Goal: Transaction & Acquisition: Purchase product/service

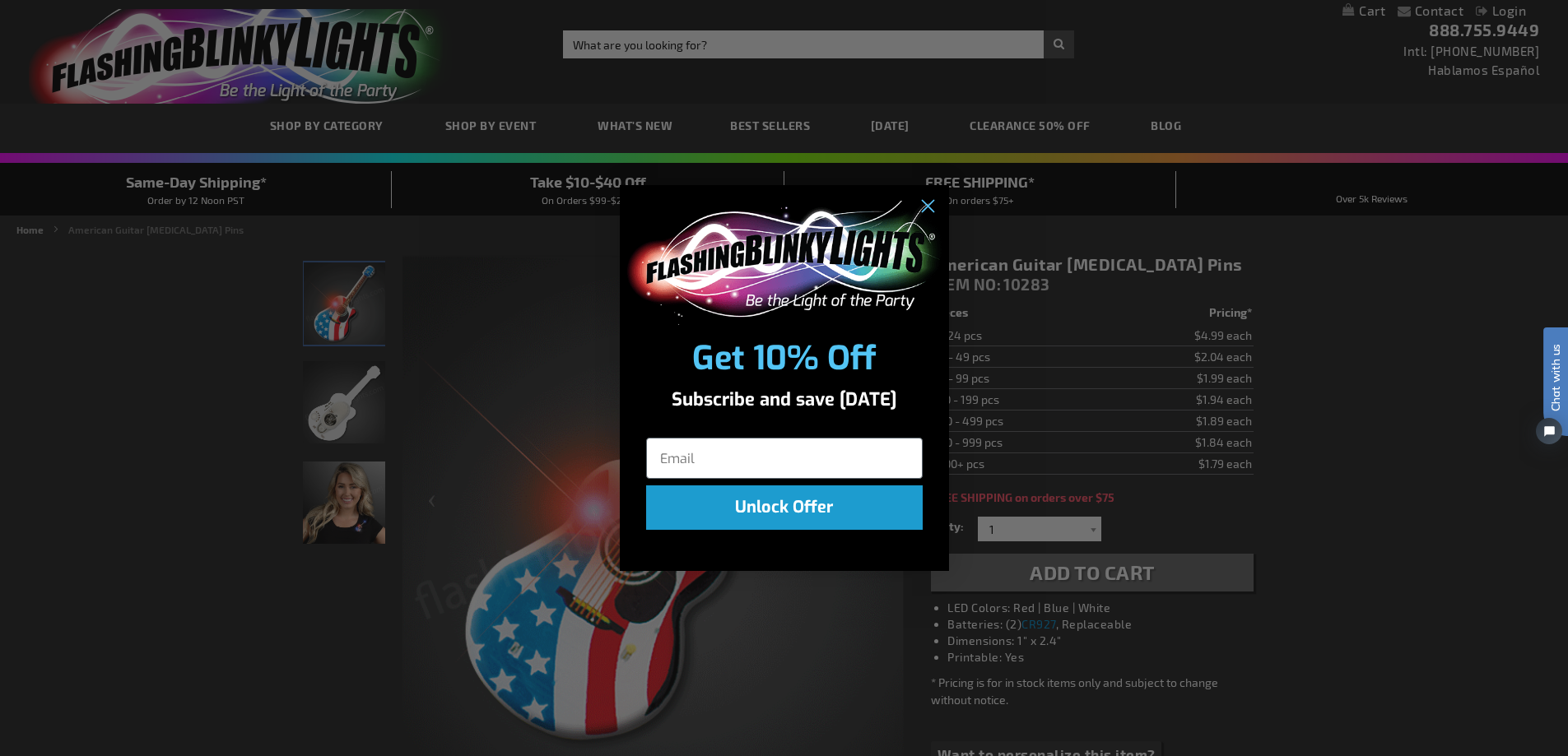
click at [1015, 123] on div "Close dialog Get 10% Off Subscribe and save today Unlock Offer Submit" at bounding box center [784, 378] width 1568 height 756
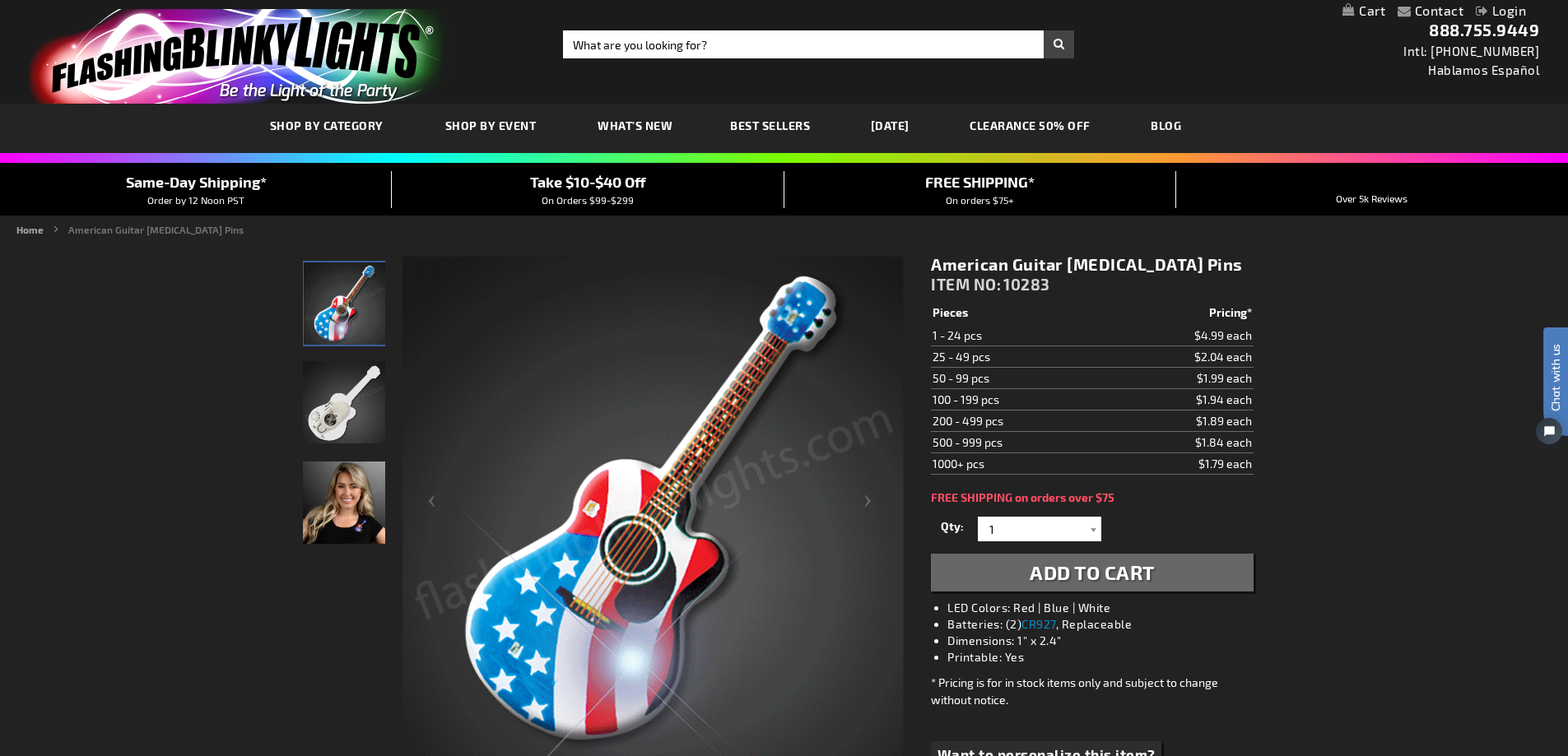
click at [1022, 123] on link "CLEARANCE 50% OFF" at bounding box center [1030, 125] width 146 height 55
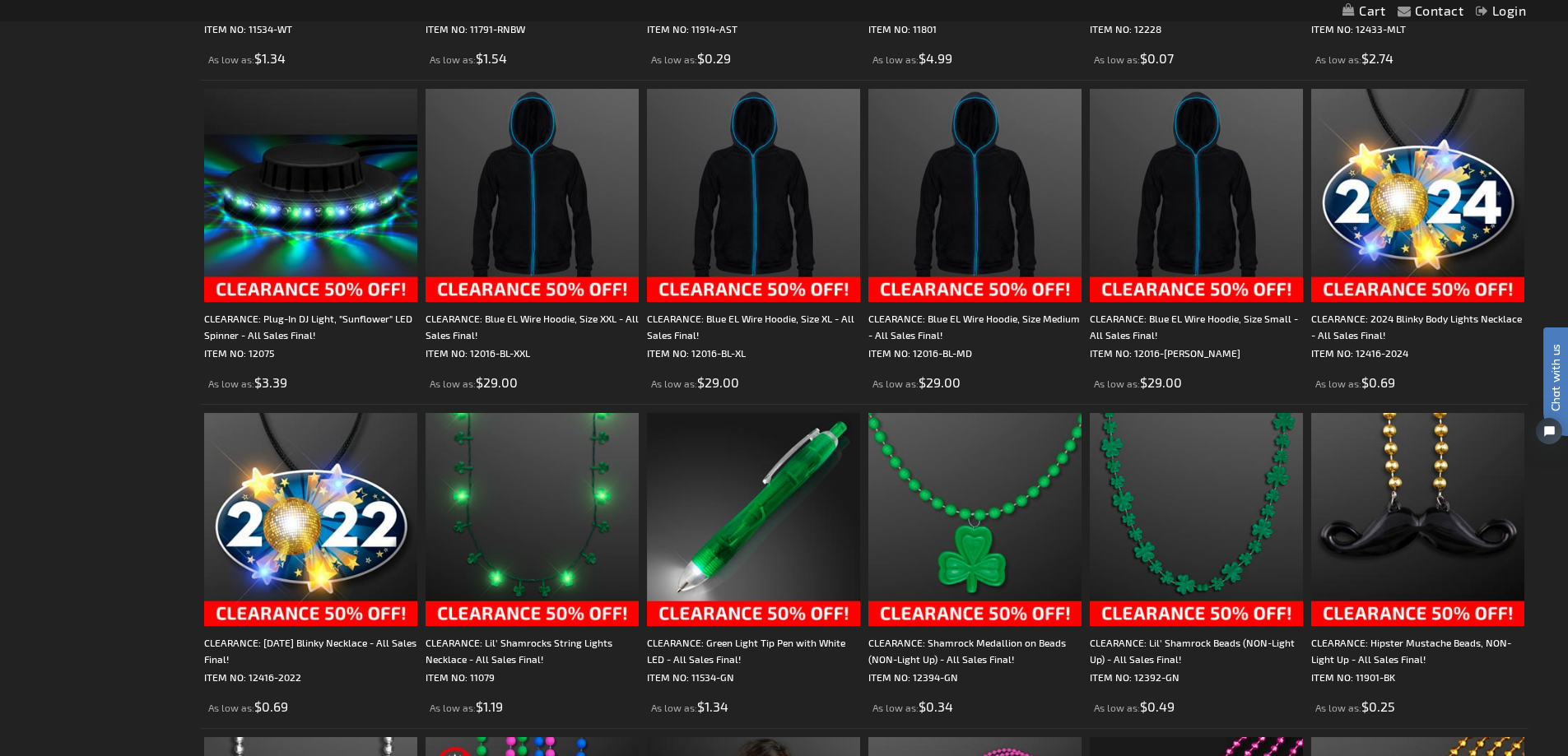
scroll to position [2304, 0]
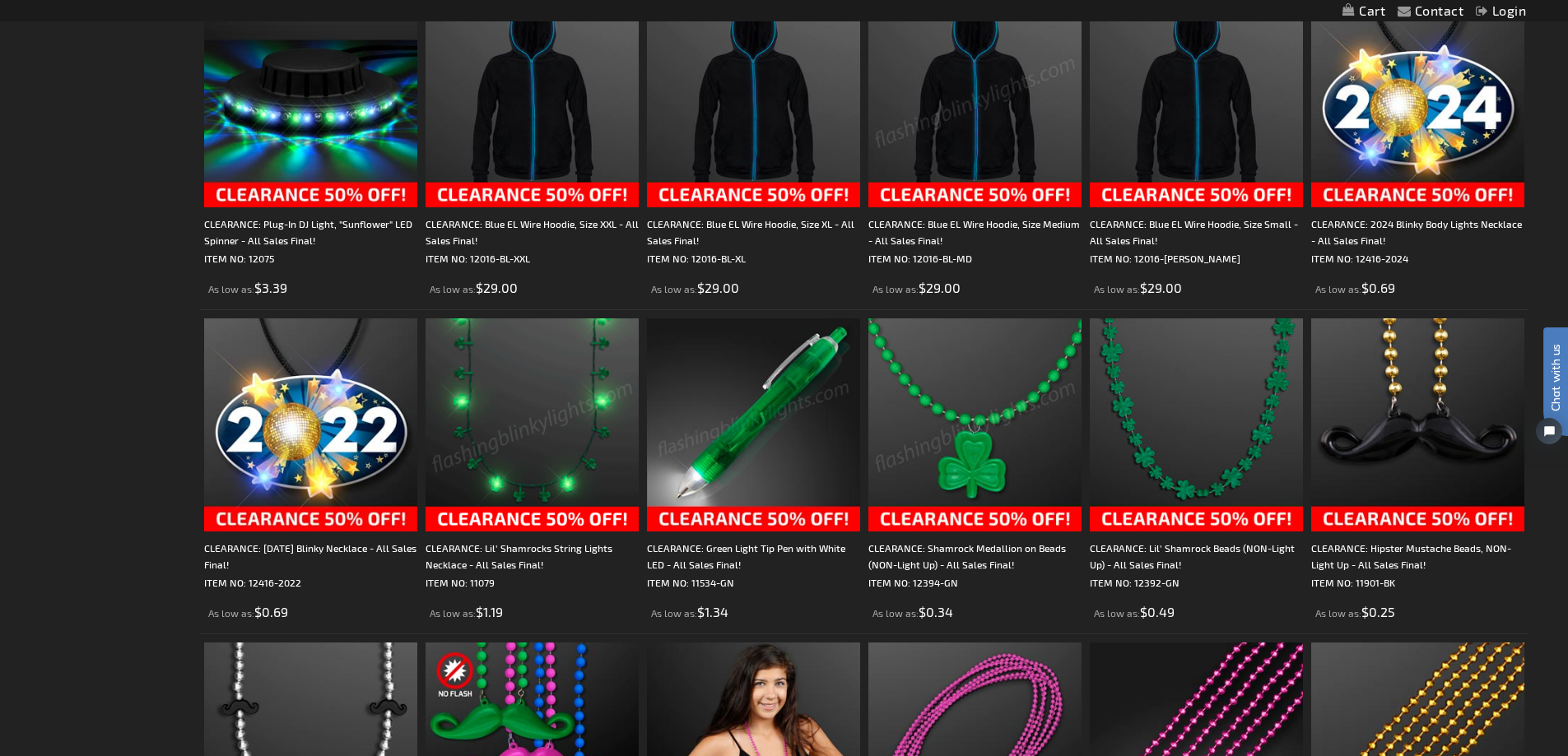
click at [557, 520] on img at bounding box center [532, 425] width 213 height 213
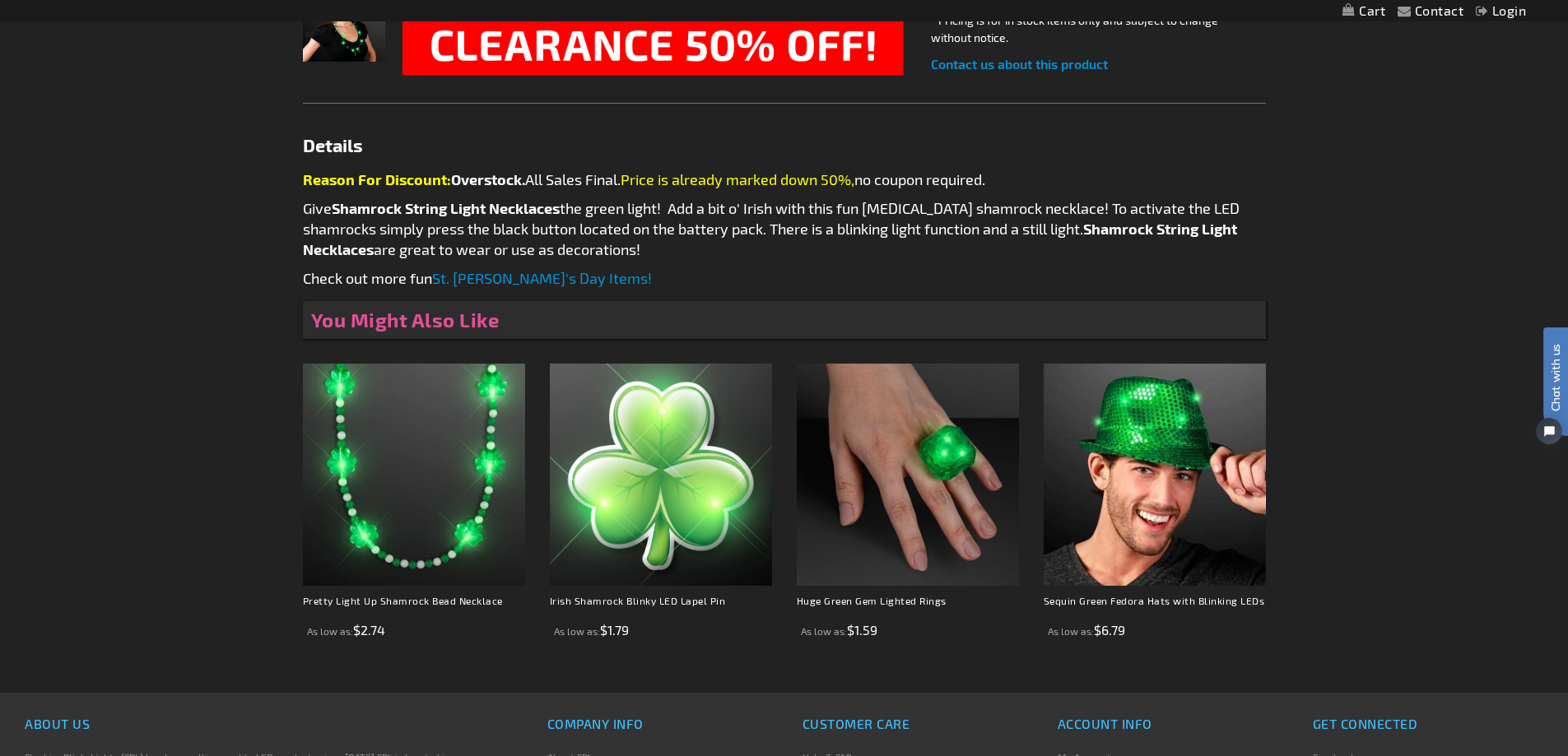
scroll to position [741, 0]
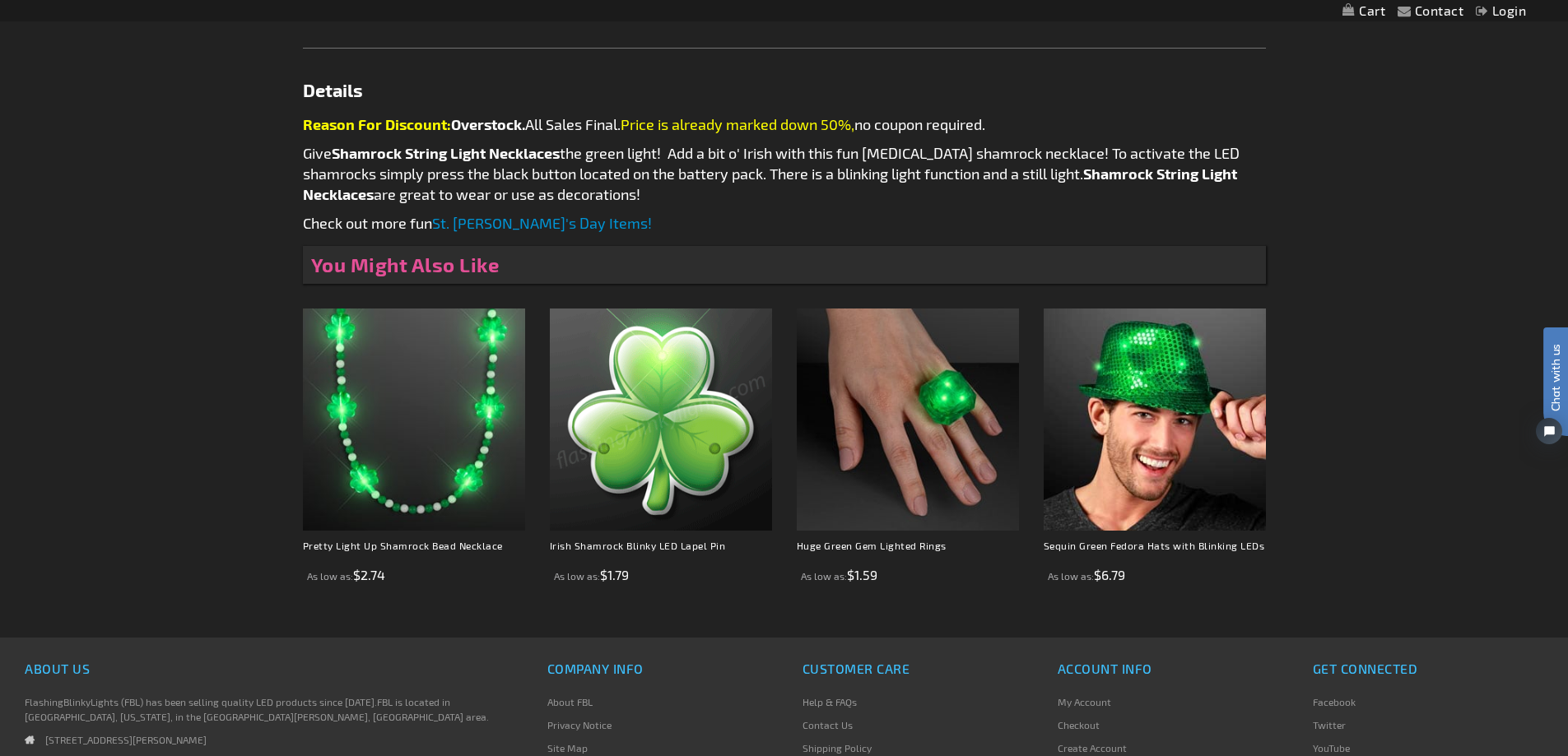
click at [651, 458] on img at bounding box center [661, 419] width 223 height 222
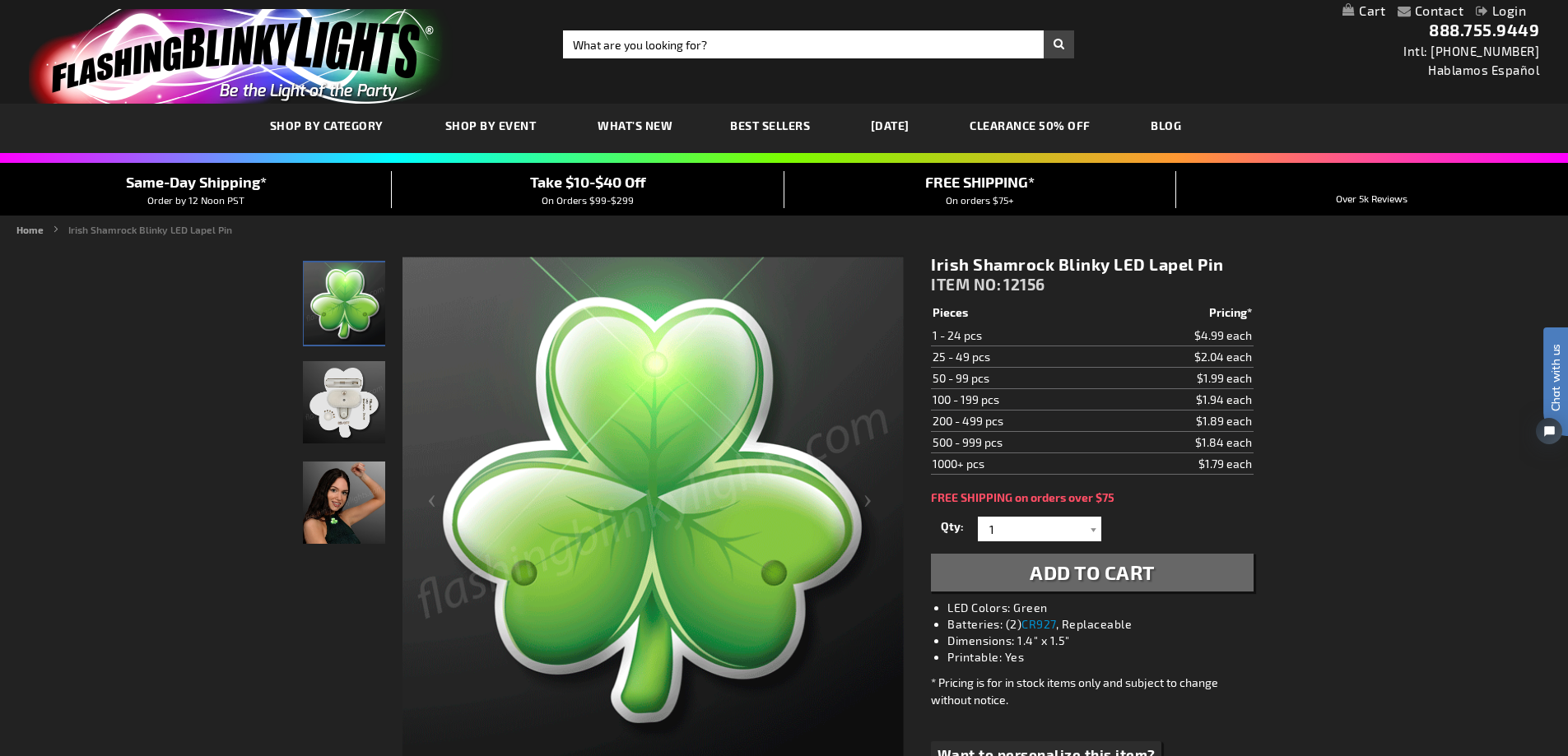
click at [354, 411] on img "Light Up Irish Shamrock Blinky LED Pin" at bounding box center [344, 402] width 83 height 83
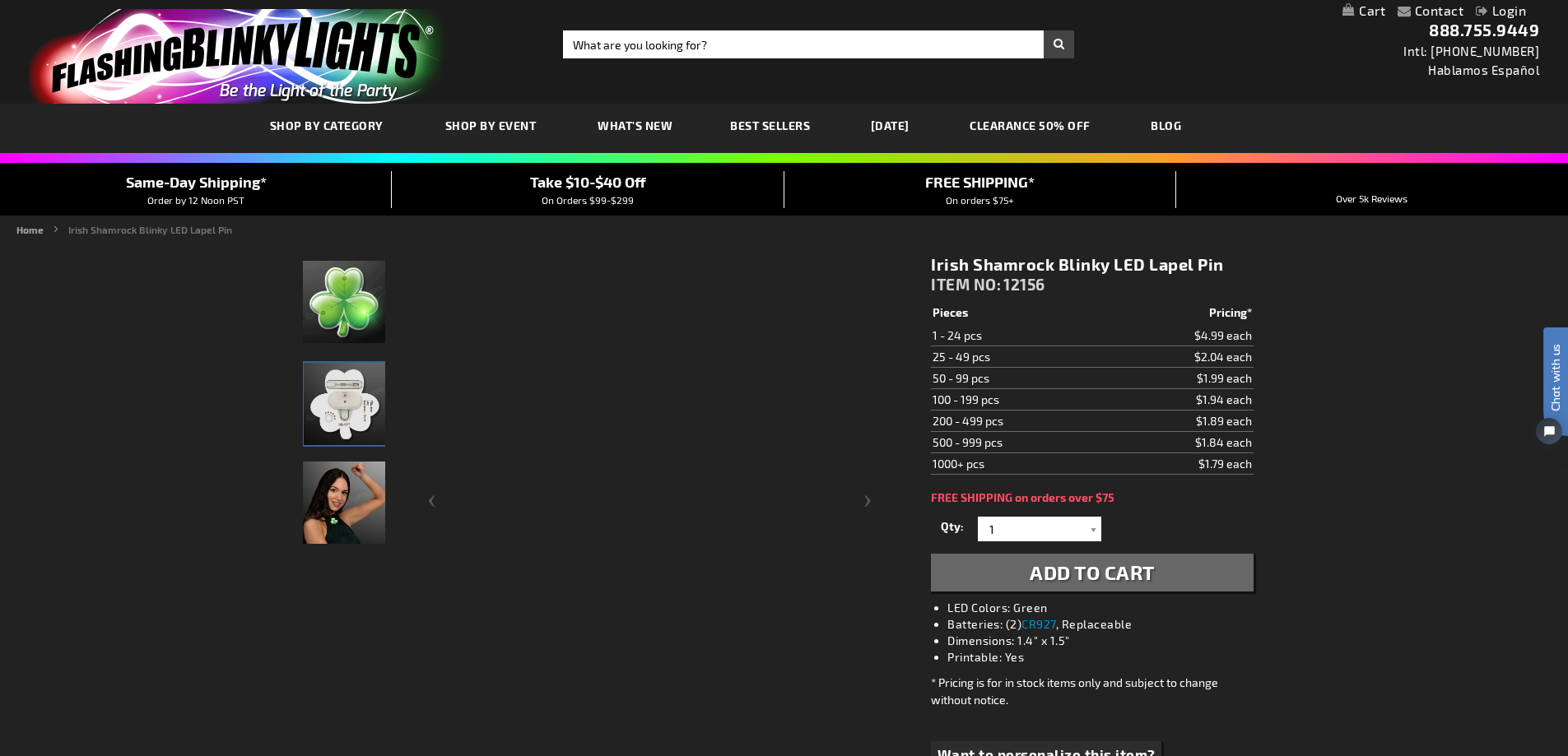
click at [354, 411] on img "Light Up Irish Shamrock Blinky LED Pin" at bounding box center [344, 404] width 83 height 83
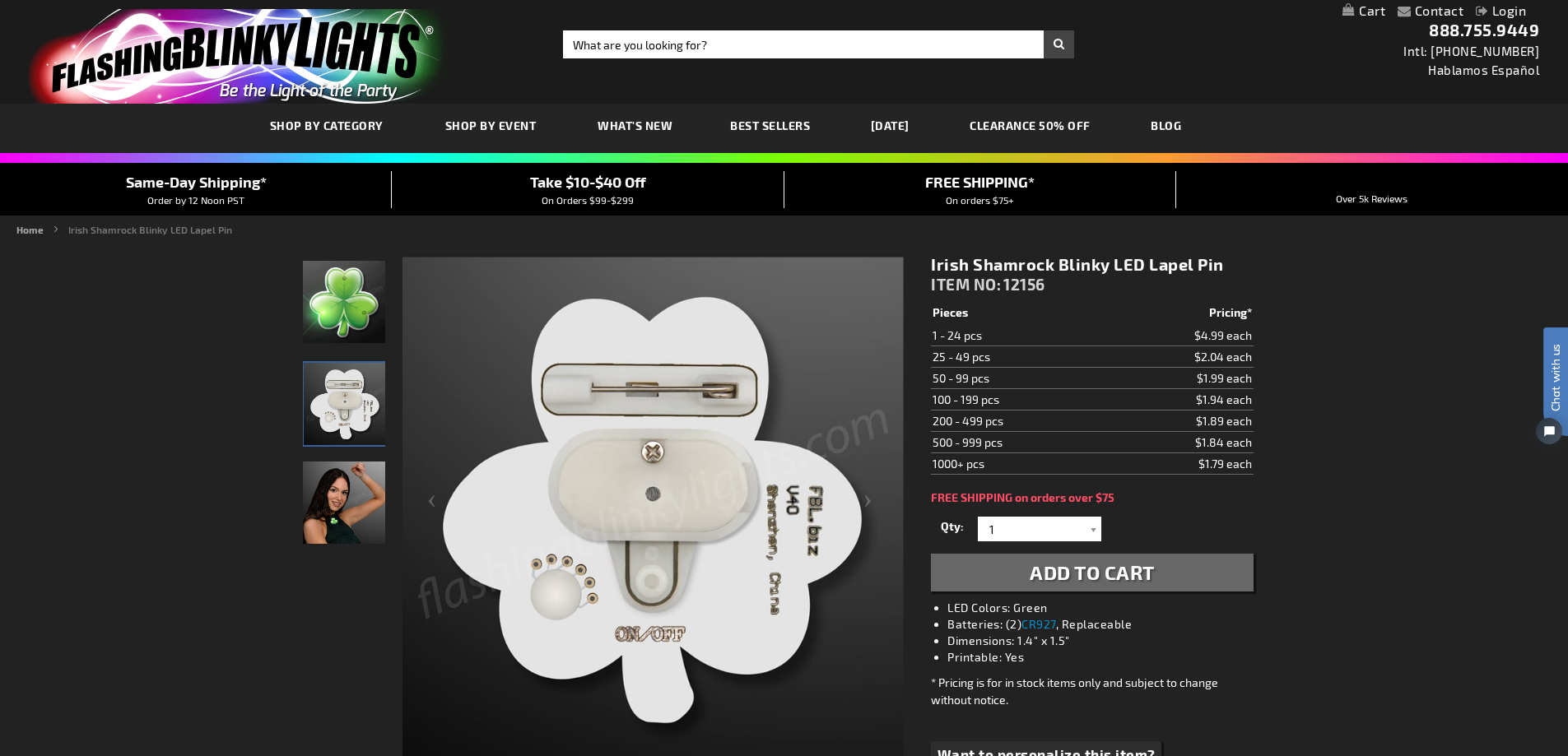
click at [340, 502] on img "Woman wearing Light Up Irish Shamrock Blinky LED Pin" at bounding box center [344, 503] width 83 height 83
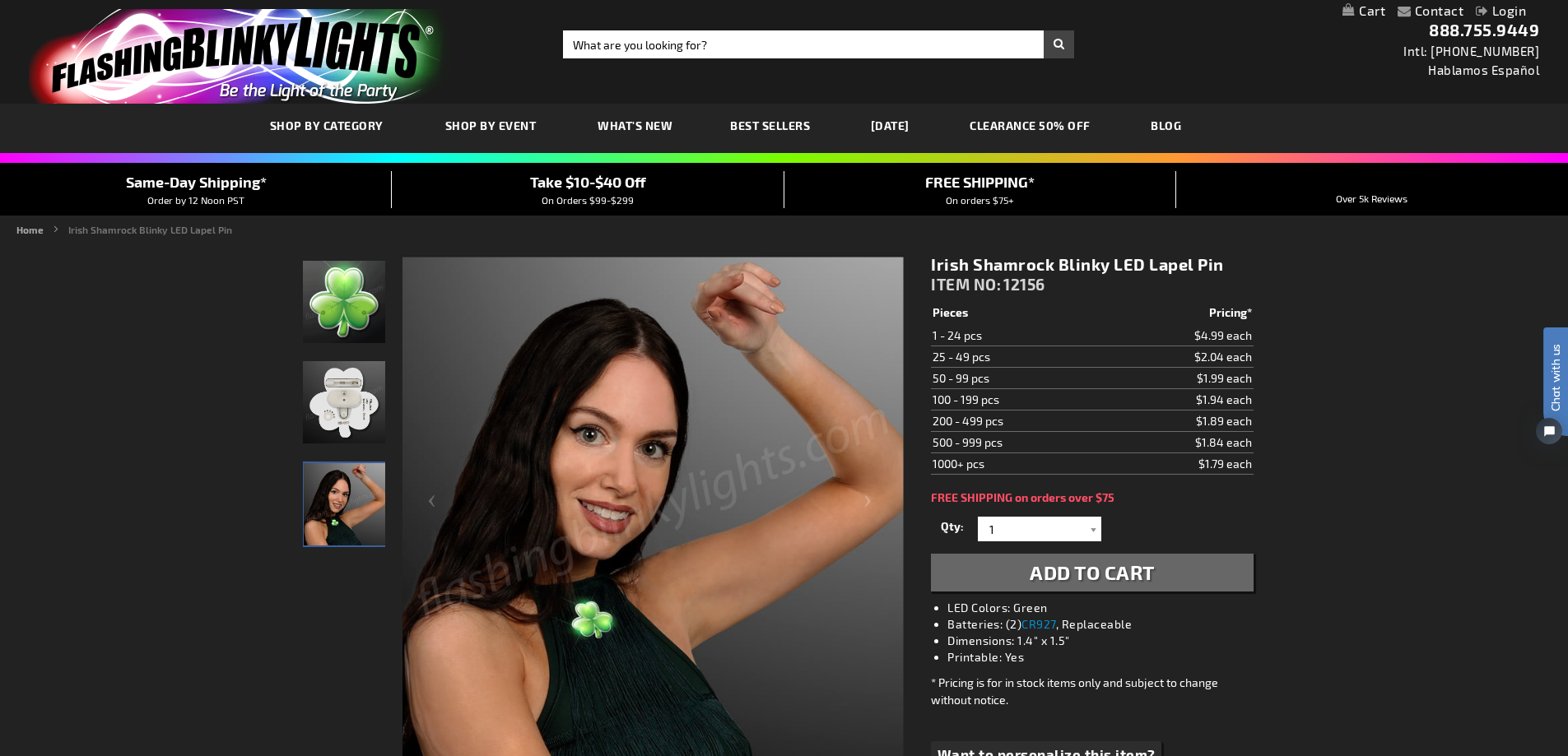
click at [1068, 574] on span "Add to Cart" at bounding box center [1092, 572] width 125 height 24
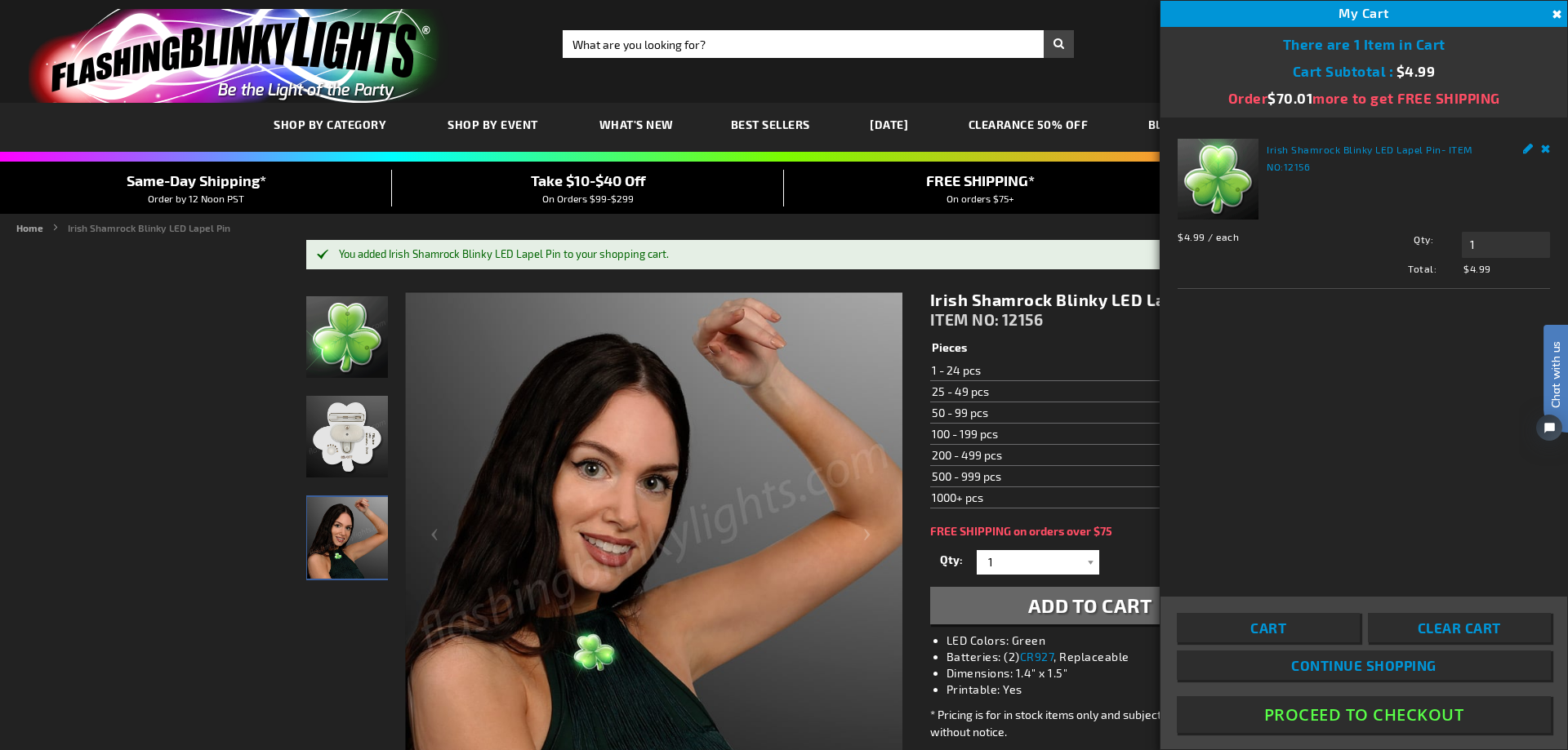
click at [1394, 712] on button "Proceed To Checkout" at bounding box center [1363, 714] width 374 height 36
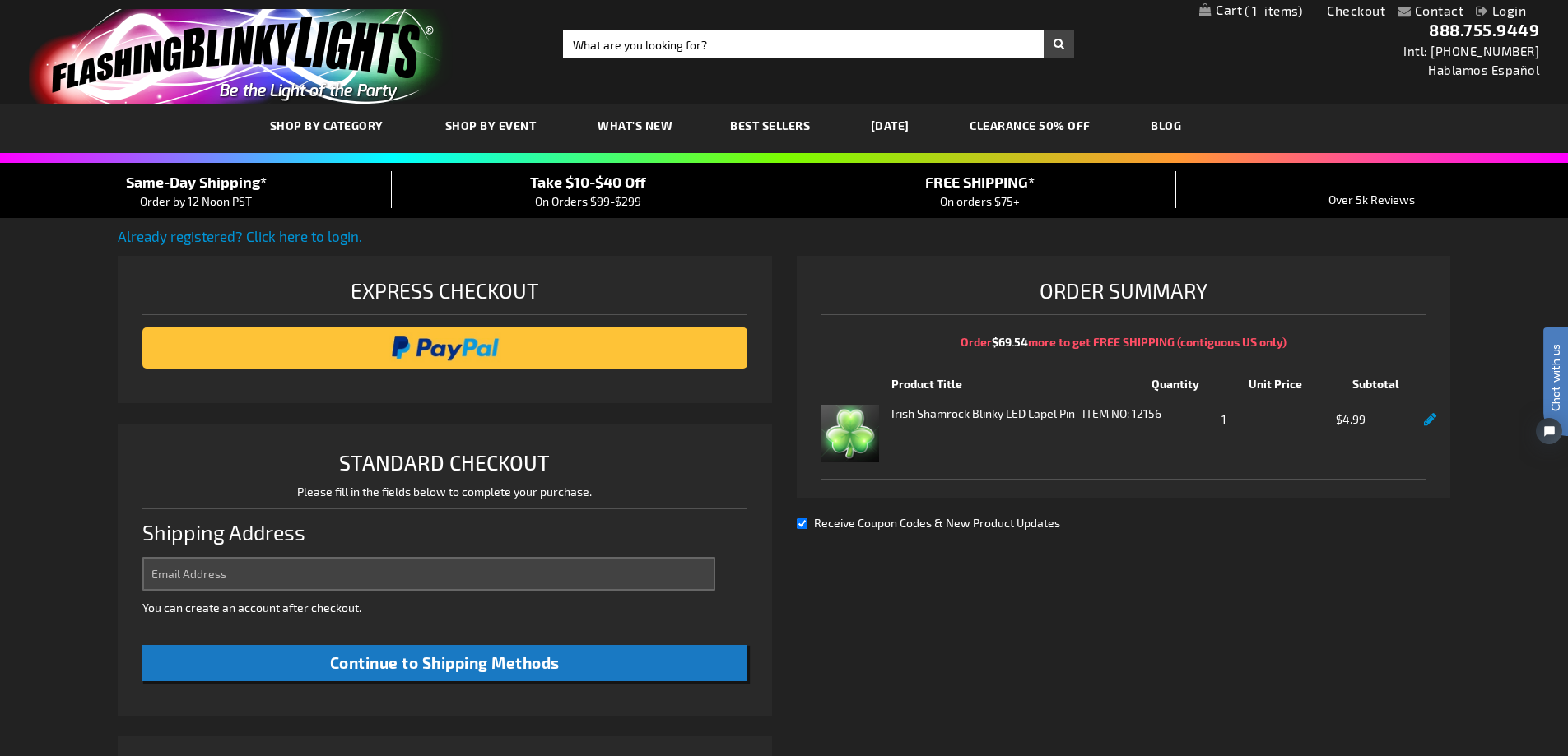
select select "US"
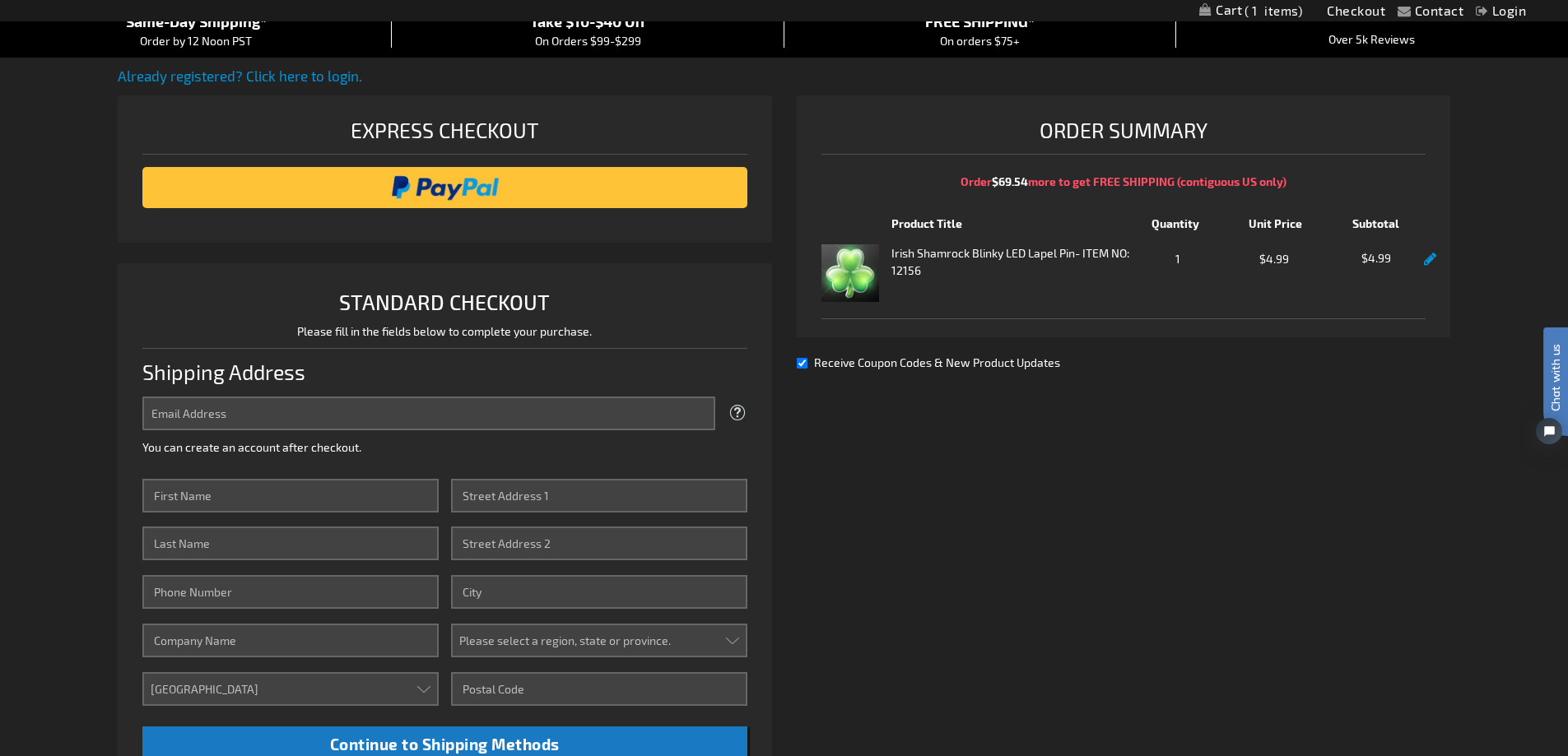
scroll to position [83, 0]
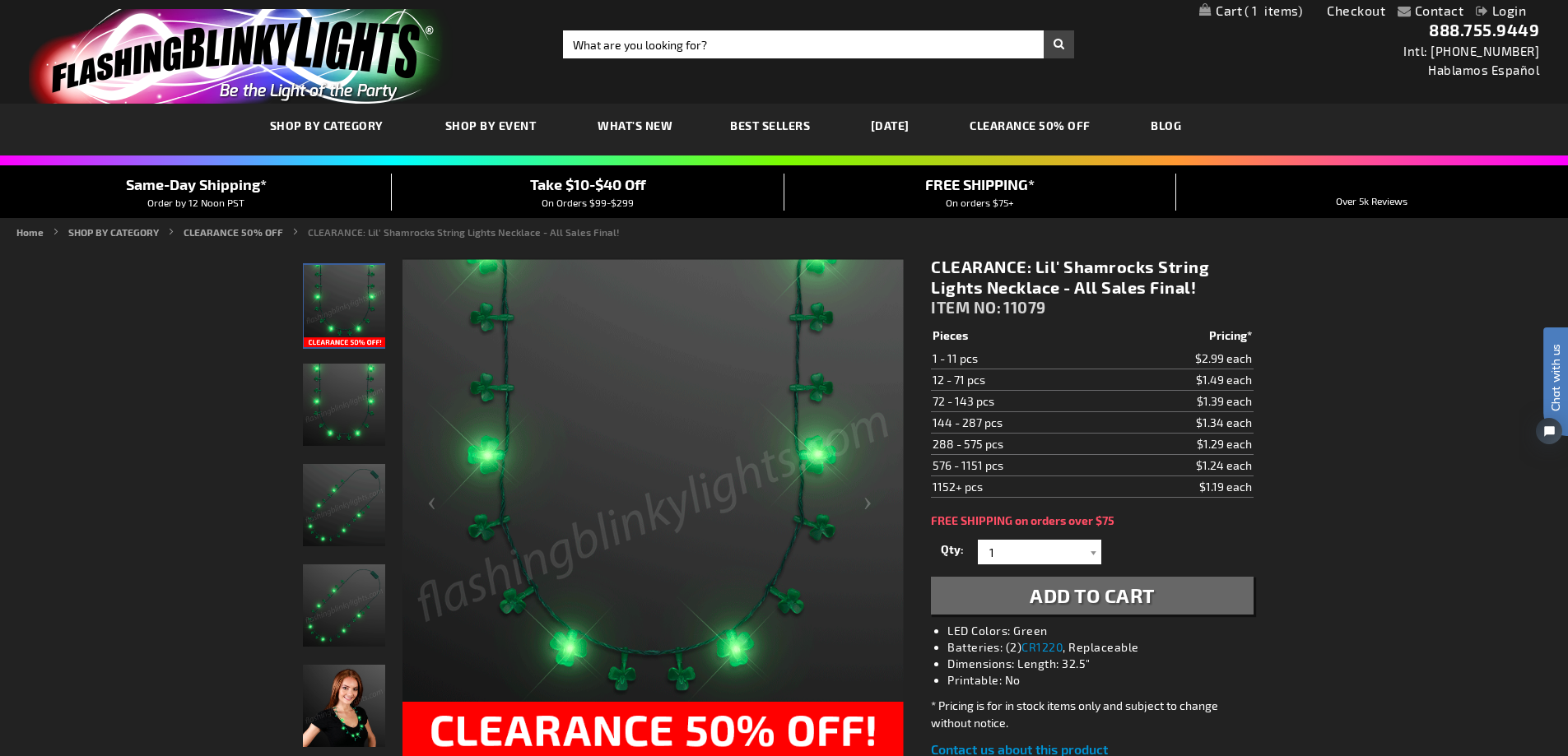
click at [1044, 125] on link "CLEARANCE 50% OFF" at bounding box center [1030, 125] width 146 height 55
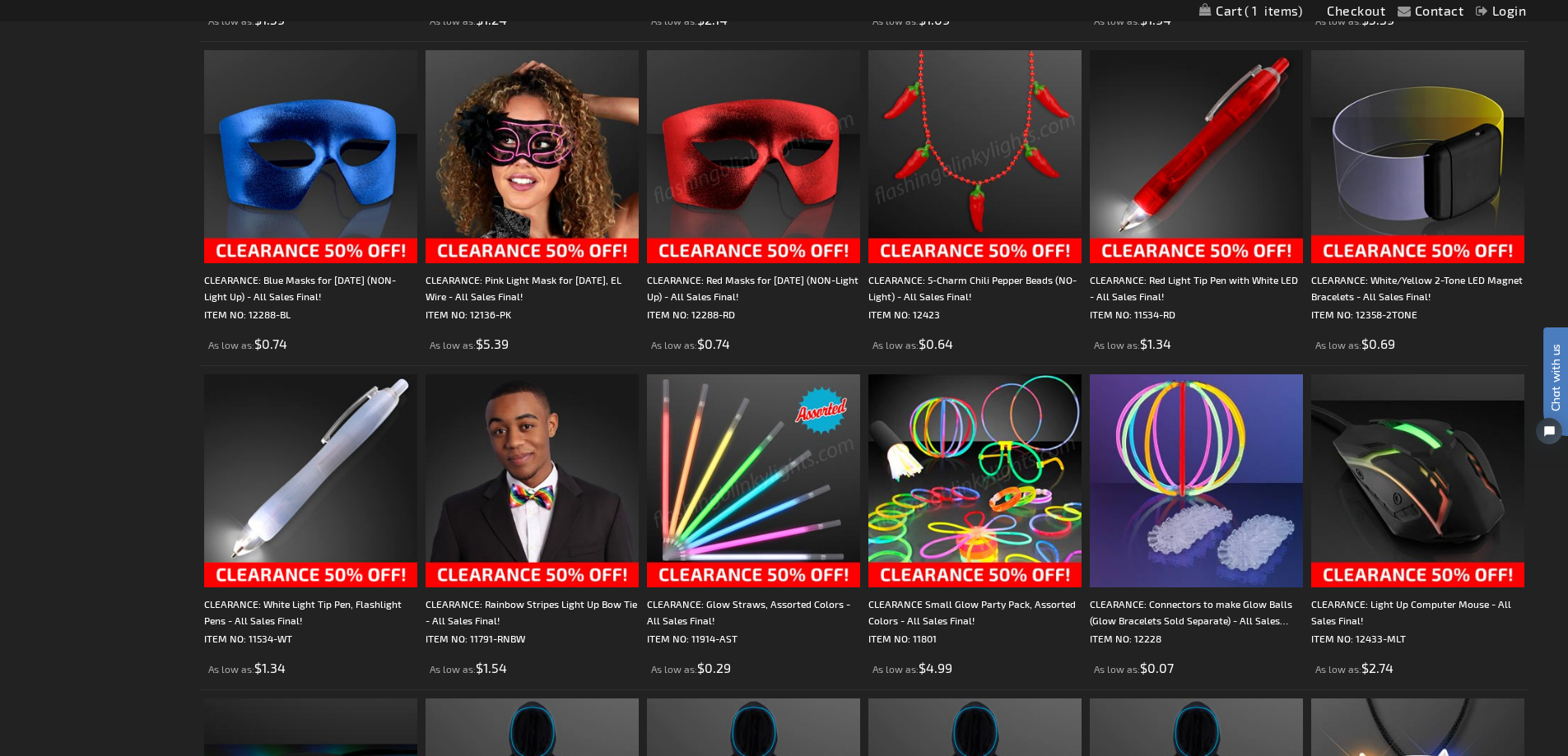
scroll to position [1561, 0]
